Goal: Task Accomplishment & Management: Complete application form

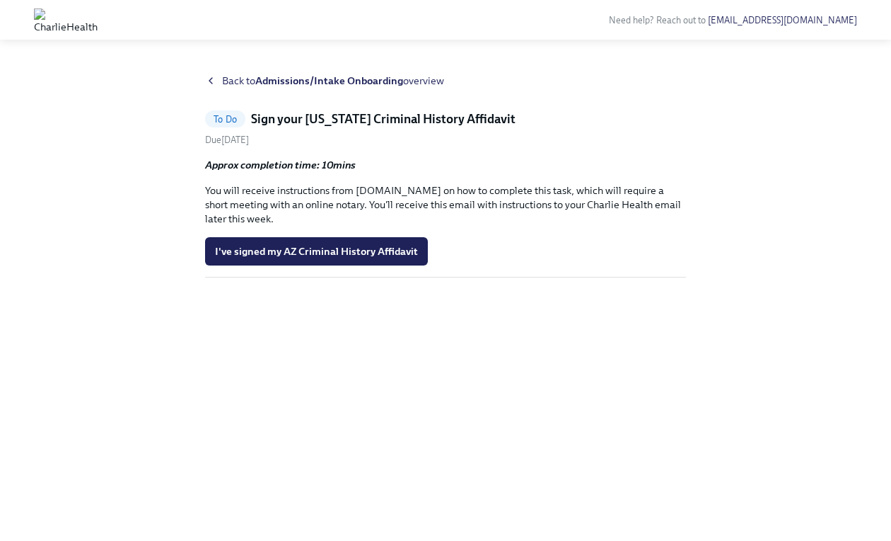
click at [306, 120] on h5 "Sign your [US_STATE] Criminal History Affidavit" at bounding box center [383, 118] width 265 height 17
click at [304, 175] on div "Approx completion time: 10mins You will receive instructions from [DOMAIN_NAME]…" at bounding box center [445, 192] width 481 height 68
click at [301, 81] on strong "Admissions/Intake Onboarding" at bounding box center [329, 80] width 148 height 13
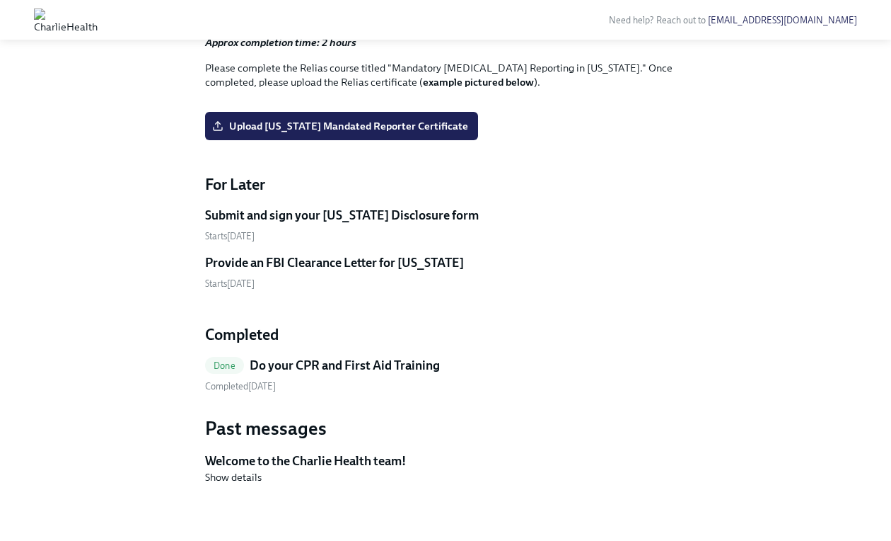
scroll to position [2177, 0]
click at [314, 224] on h5 "Submit and sign your [US_STATE] Disclosure form" at bounding box center [342, 215] width 274 height 17
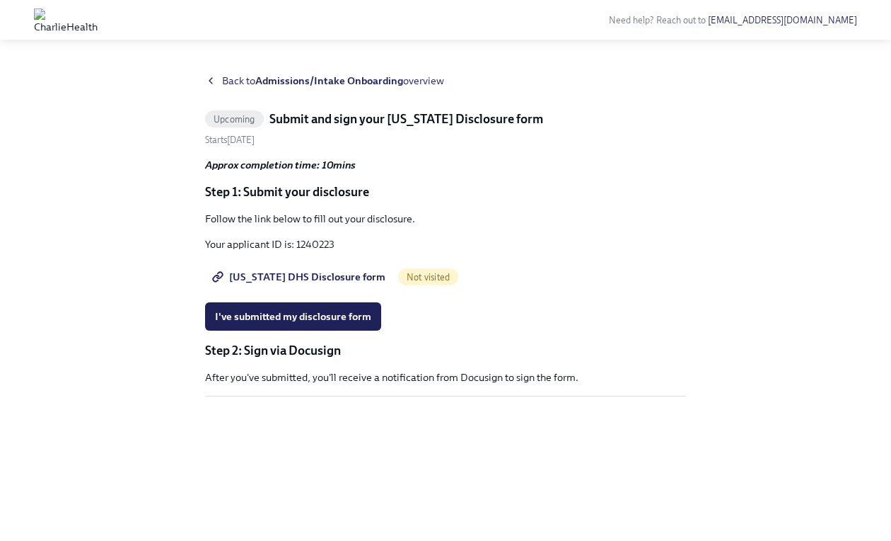
scroll to position [2177, 0]
